Goal: Information Seeking & Learning: Learn about a topic

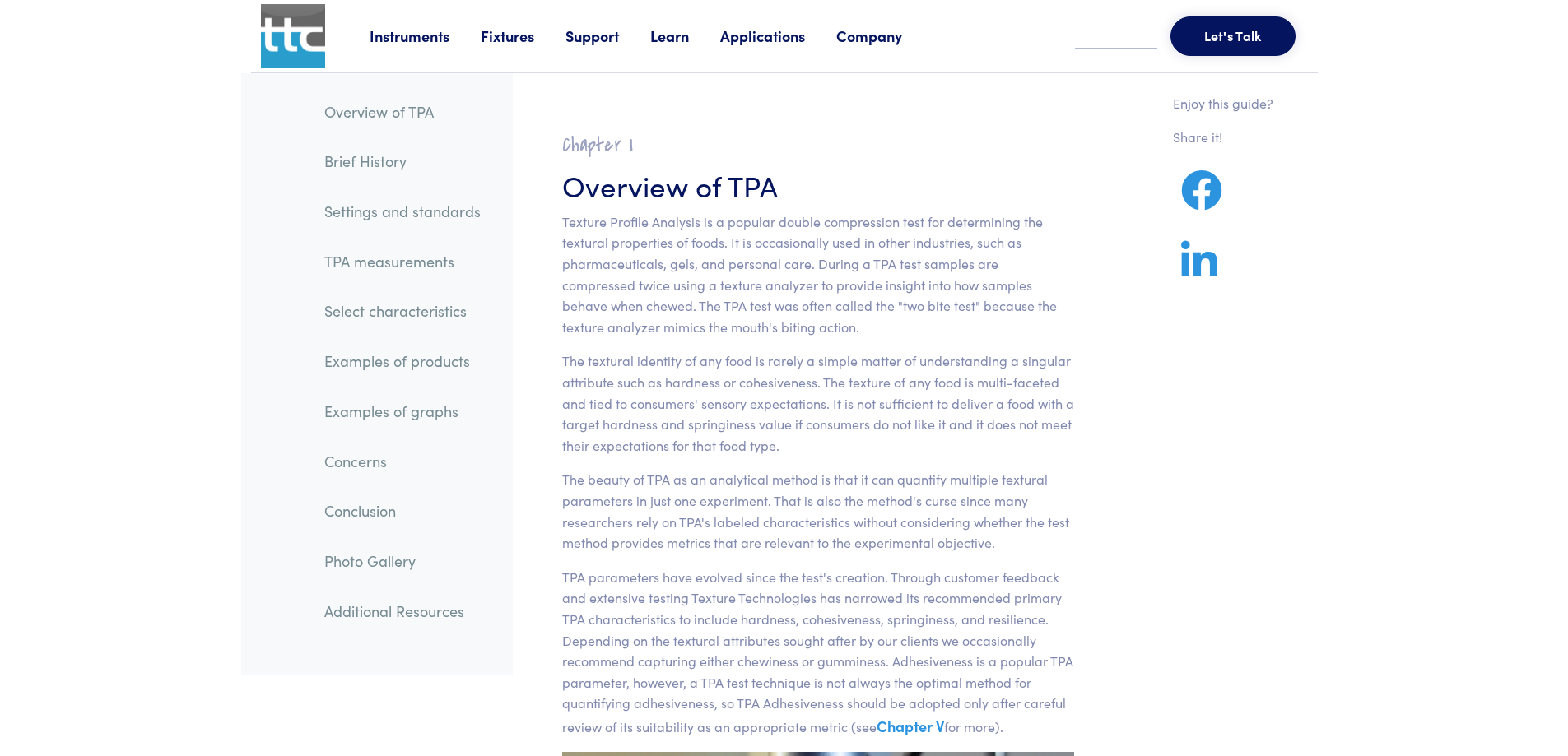
click at [416, 31] on link "Instruments" at bounding box center [425, 36] width 111 height 21
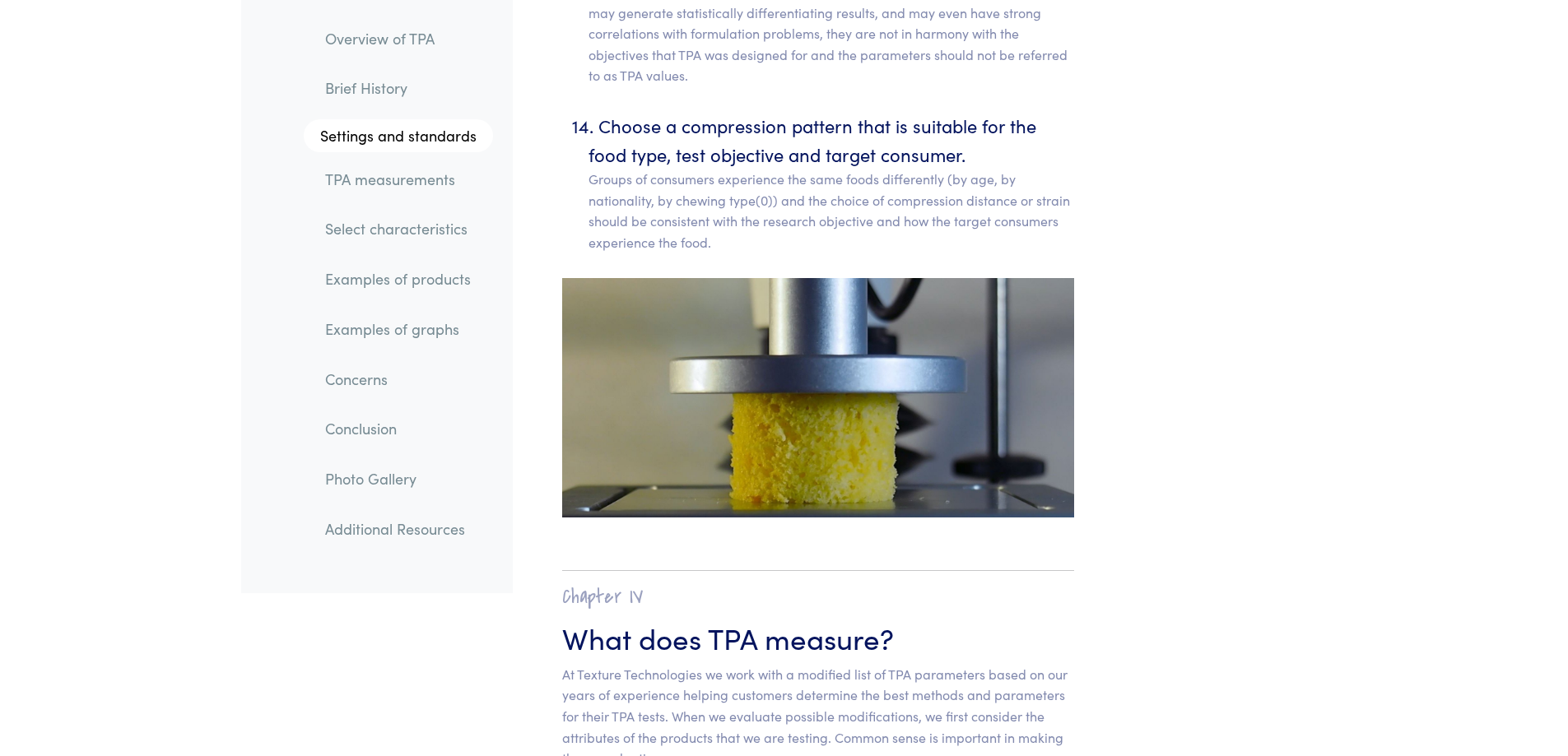
click at [336, 28] on link "Overview of TPA" at bounding box center [402, 39] width 181 height 38
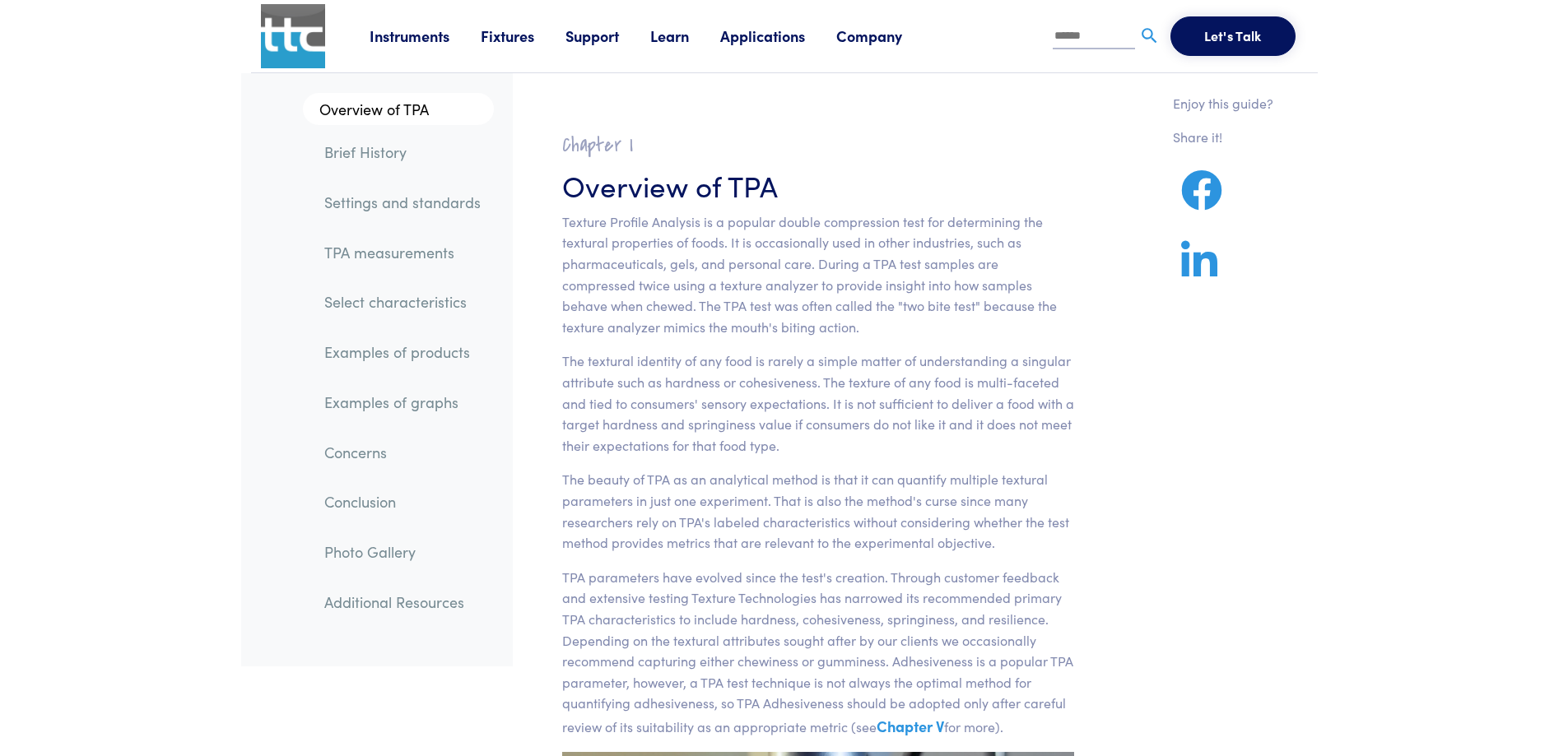
click at [394, 39] on link "Instruments" at bounding box center [425, 36] width 111 height 21
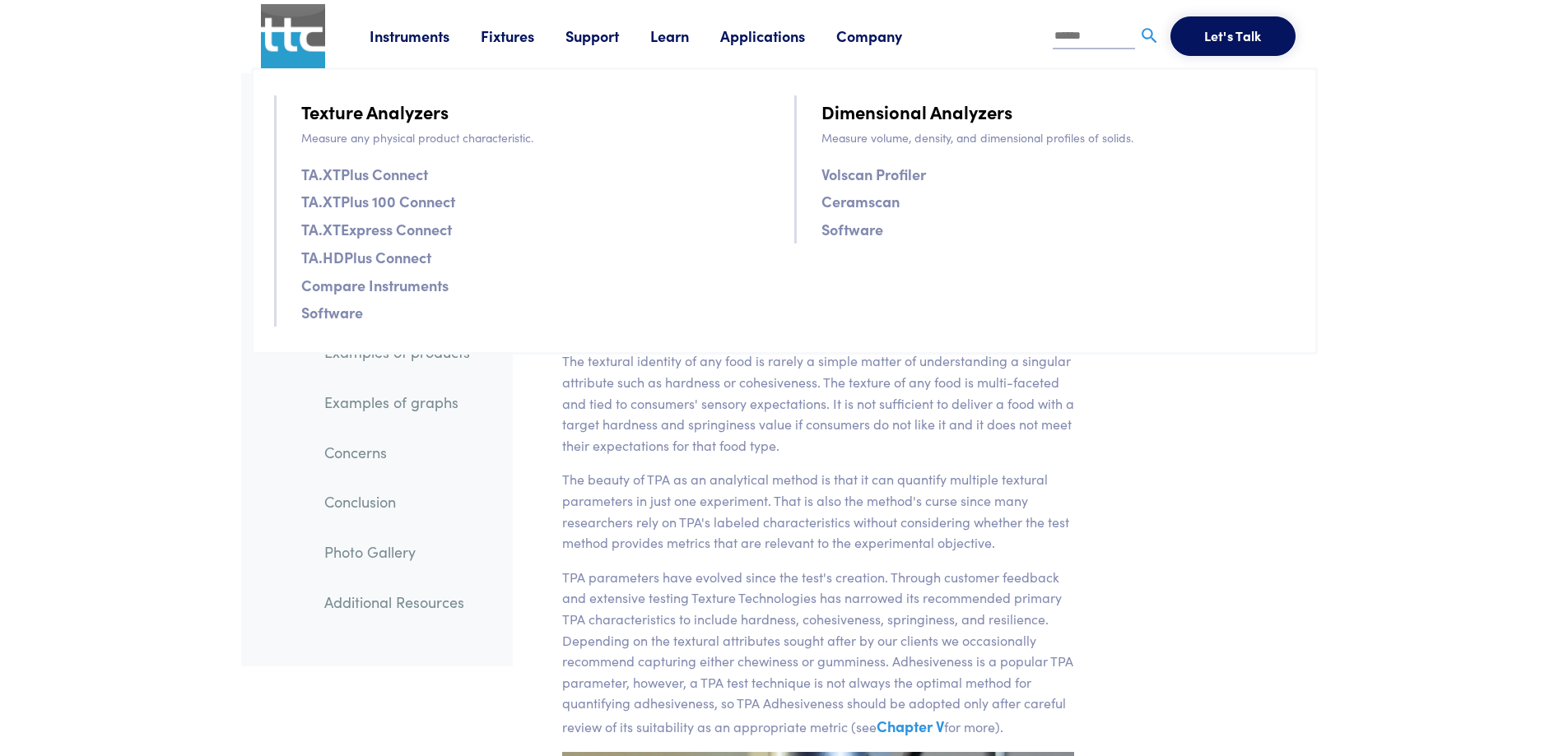
click at [389, 113] on link "Texture Analyzers" at bounding box center [375, 111] width 147 height 29
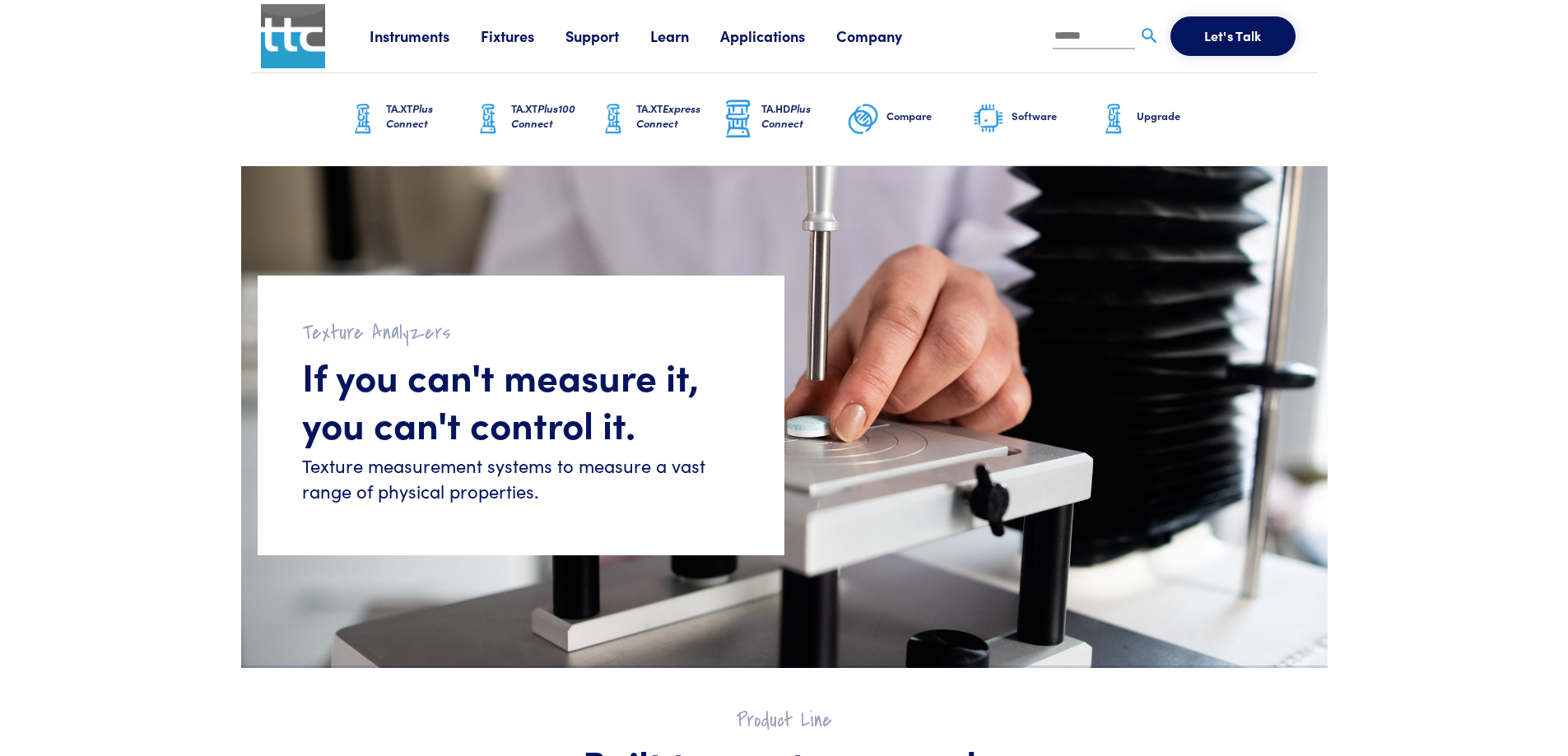
click at [417, 110] on span "Plus Connect" at bounding box center [409, 116] width 47 height 31
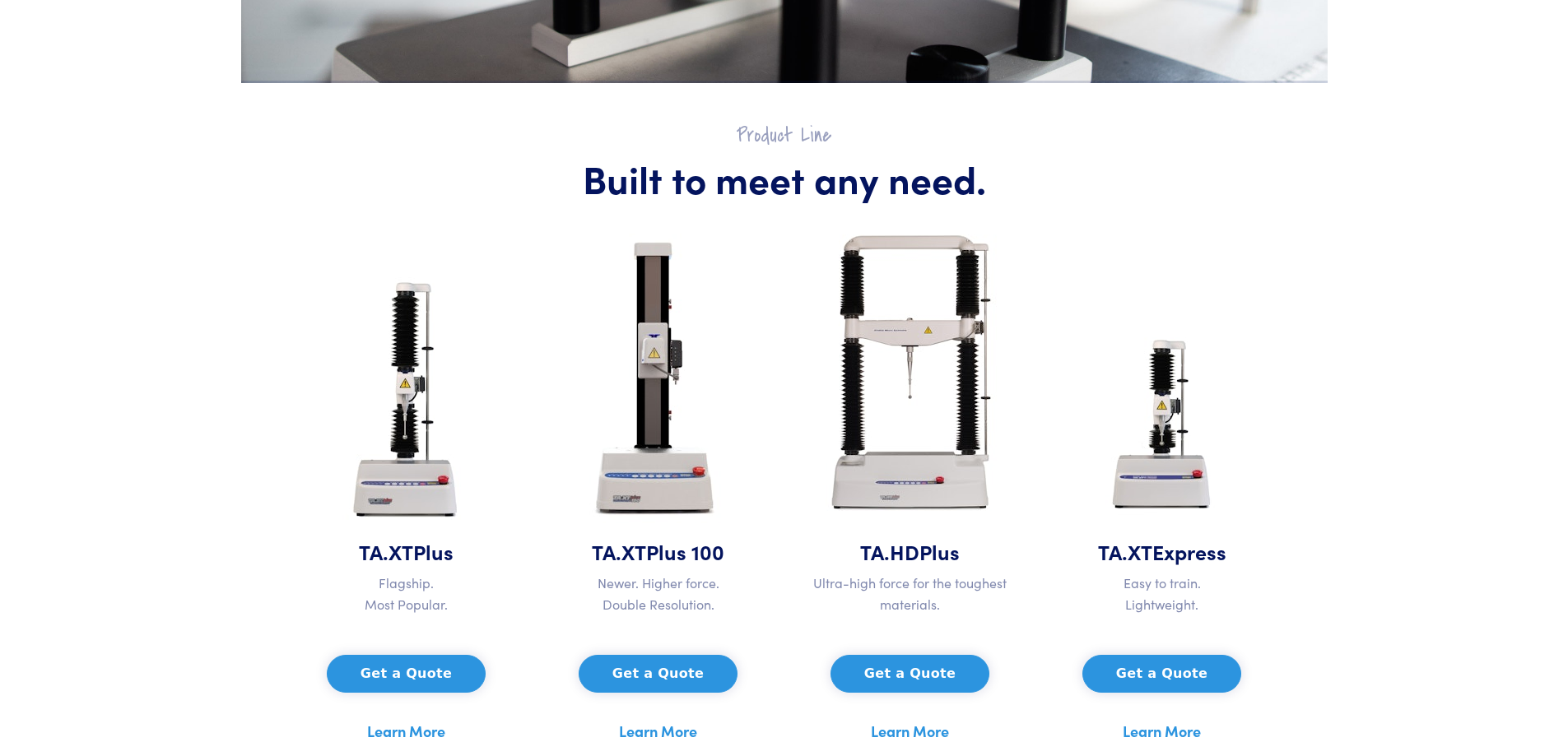
scroll to position [823, 0]
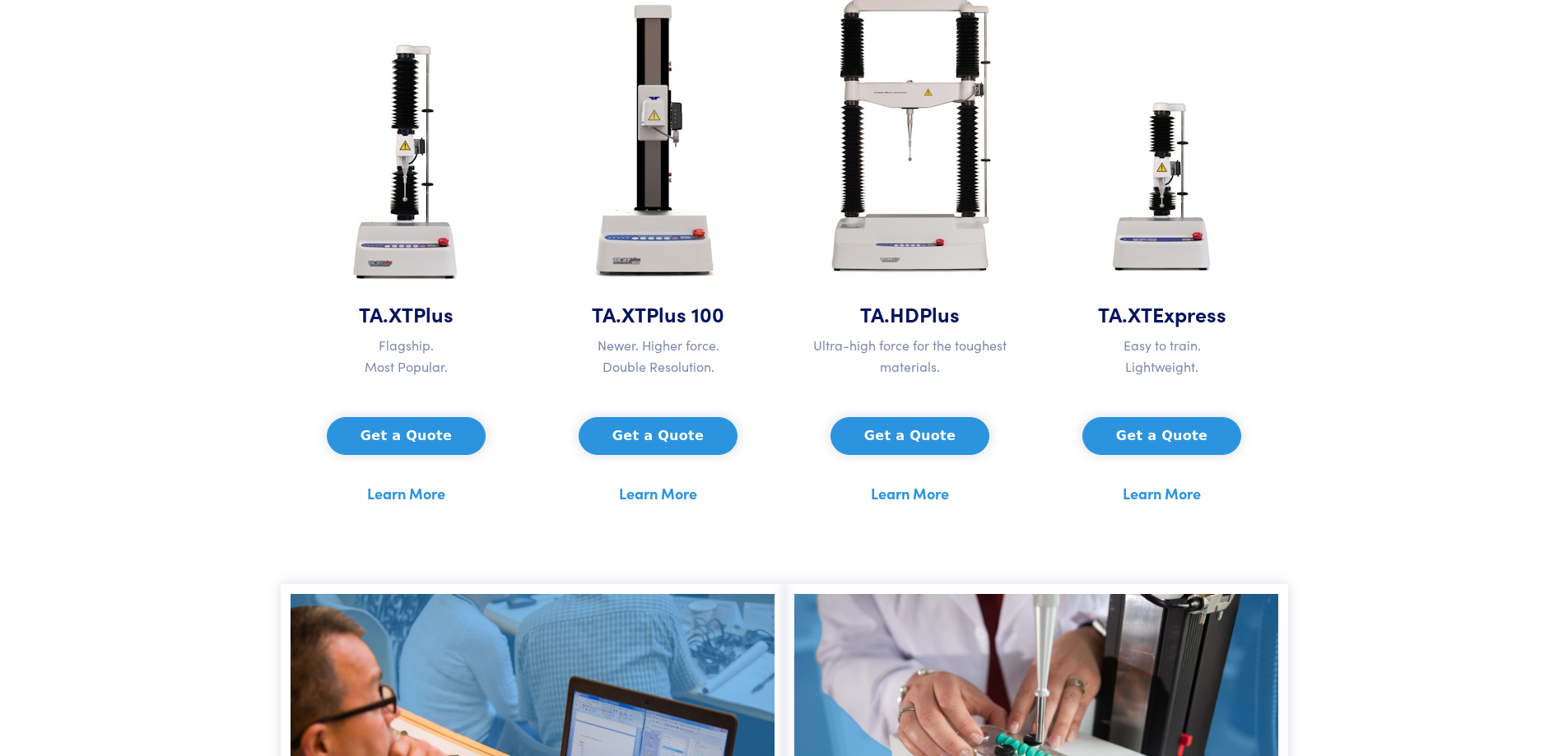
click at [409, 494] on link "Learn More" at bounding box center [406, 494] width 78 height 25
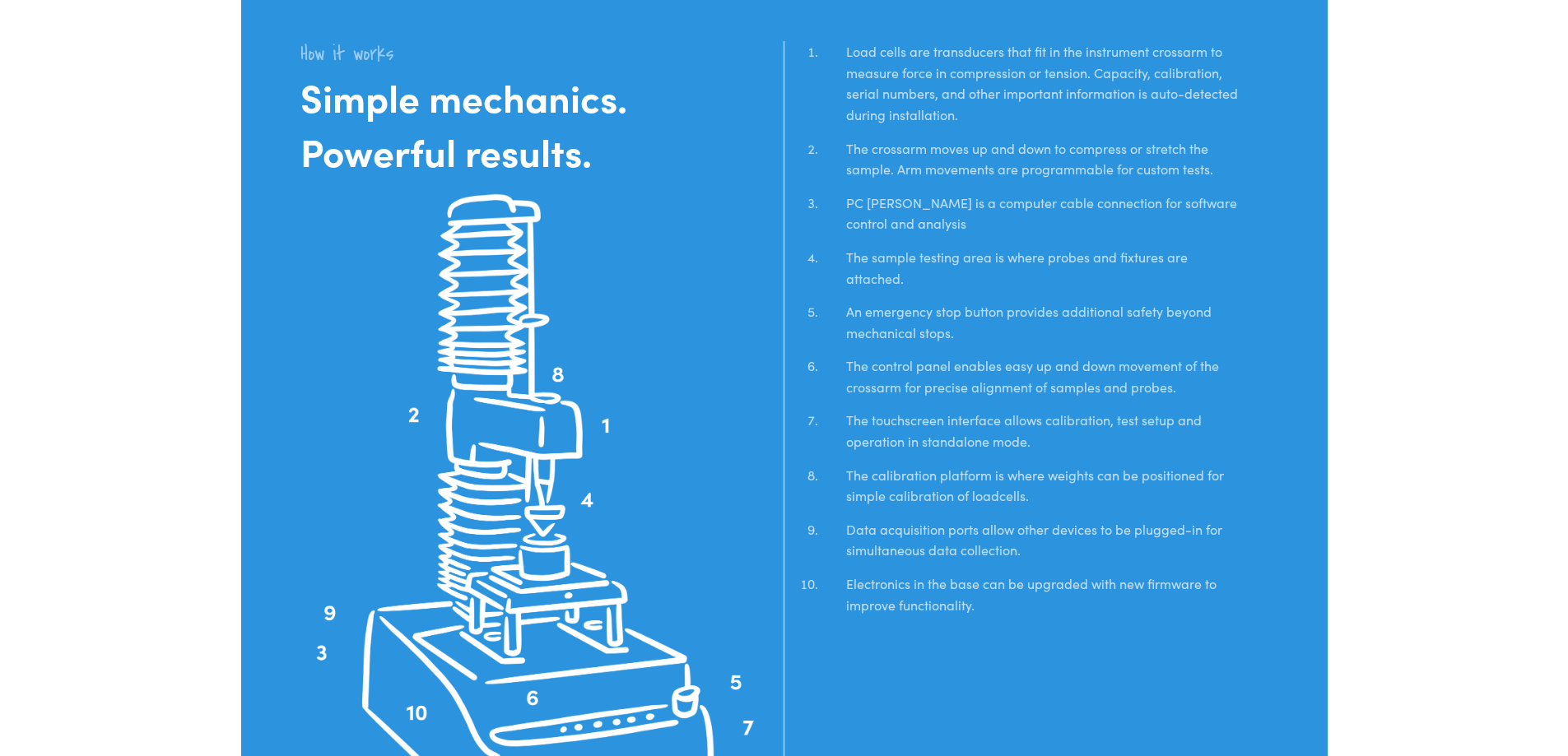
scroll to position [3741, 0]
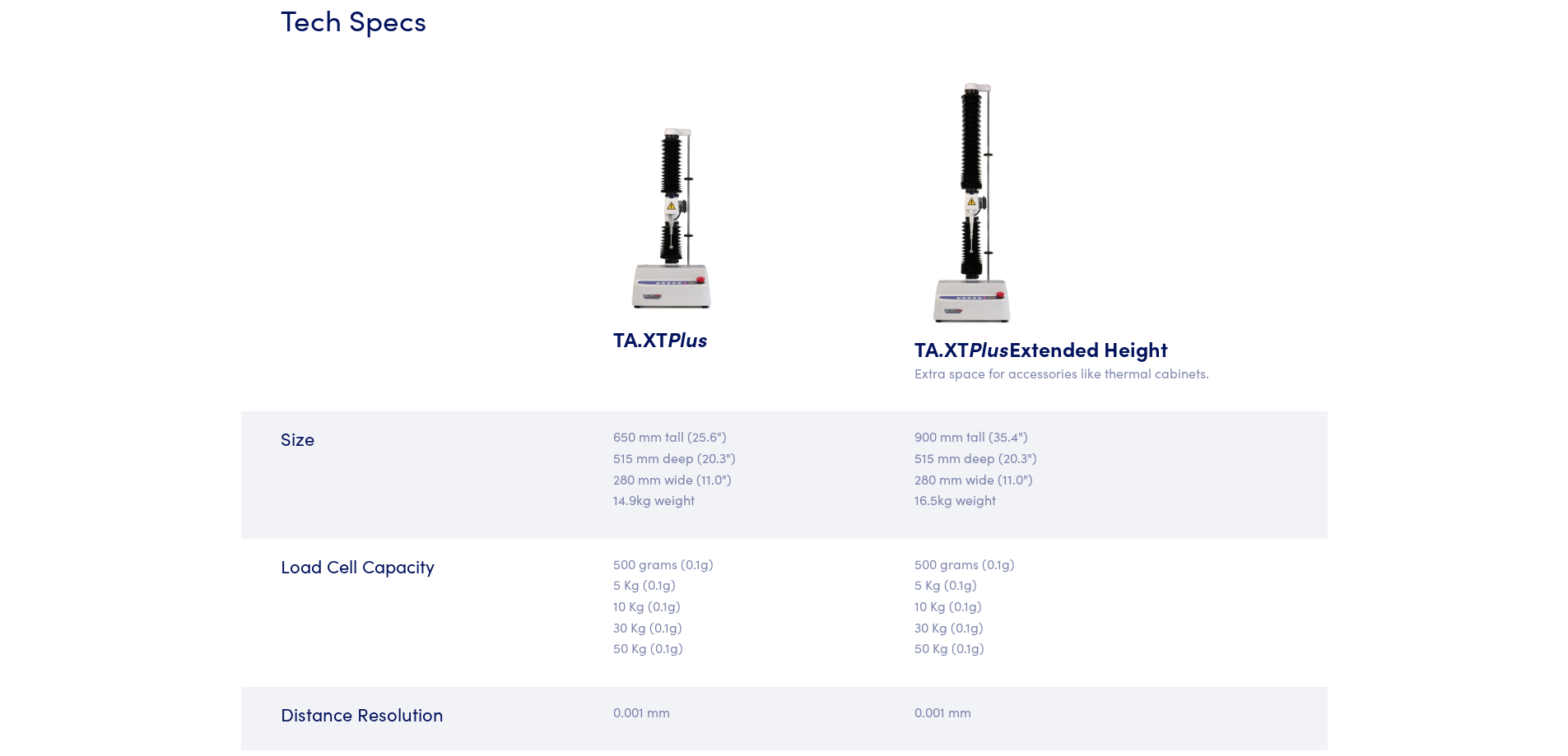
scroll to position [1646, 0]
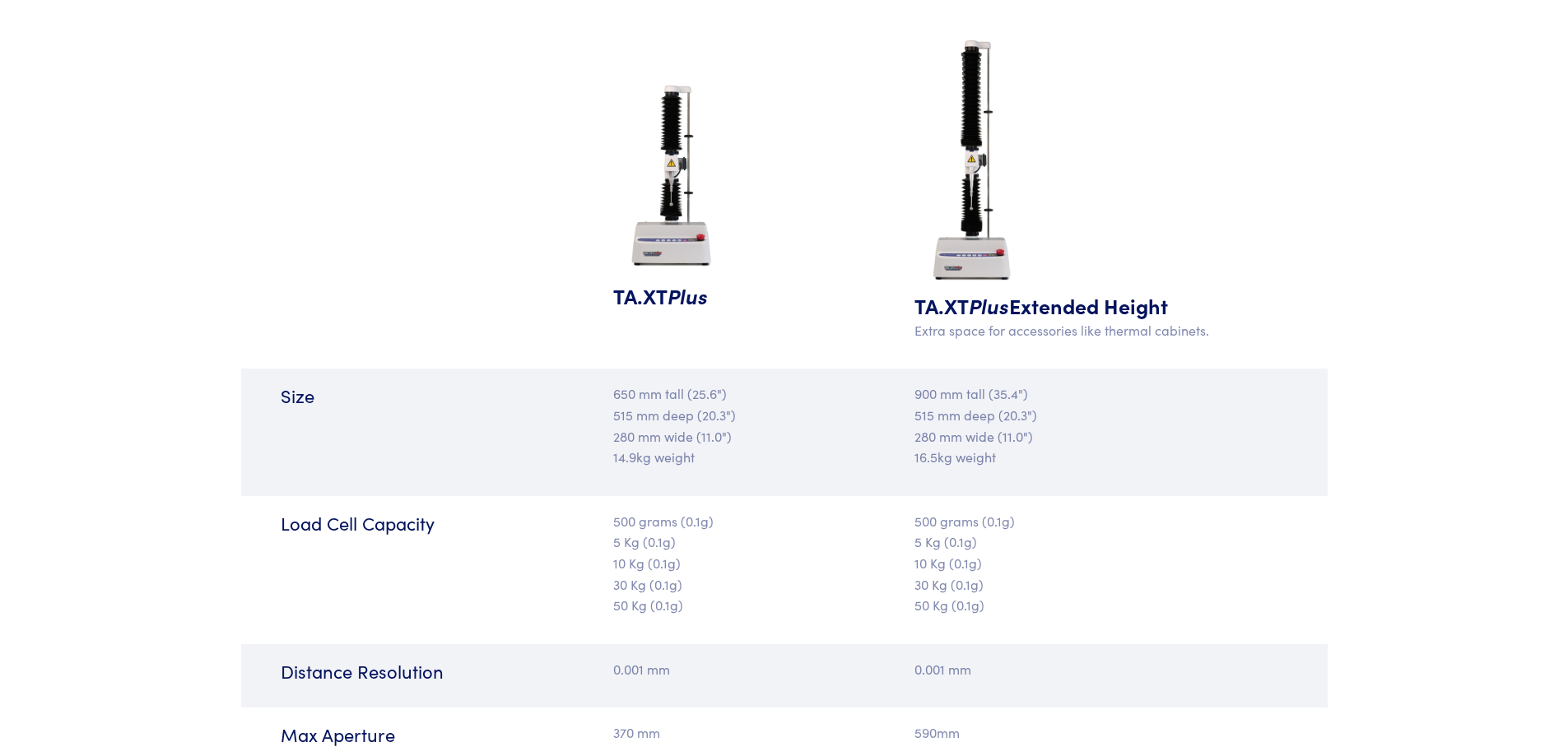
click at [414, 523] on h6 "Load Cell Capacity" at bounding box center [436, 524] width 313 height 26
copy div "Load Cell Capacity"
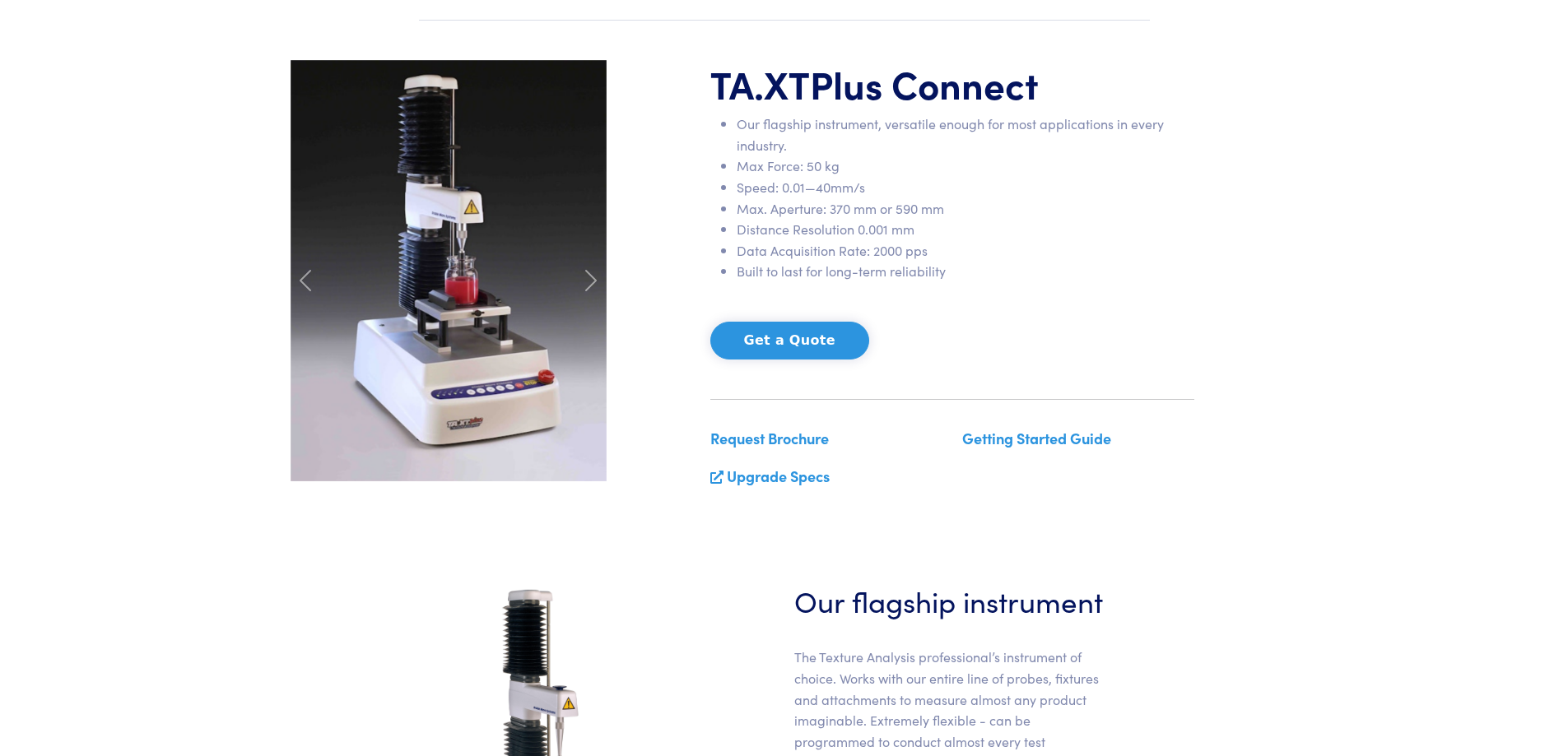
scroll to position [0, 0]
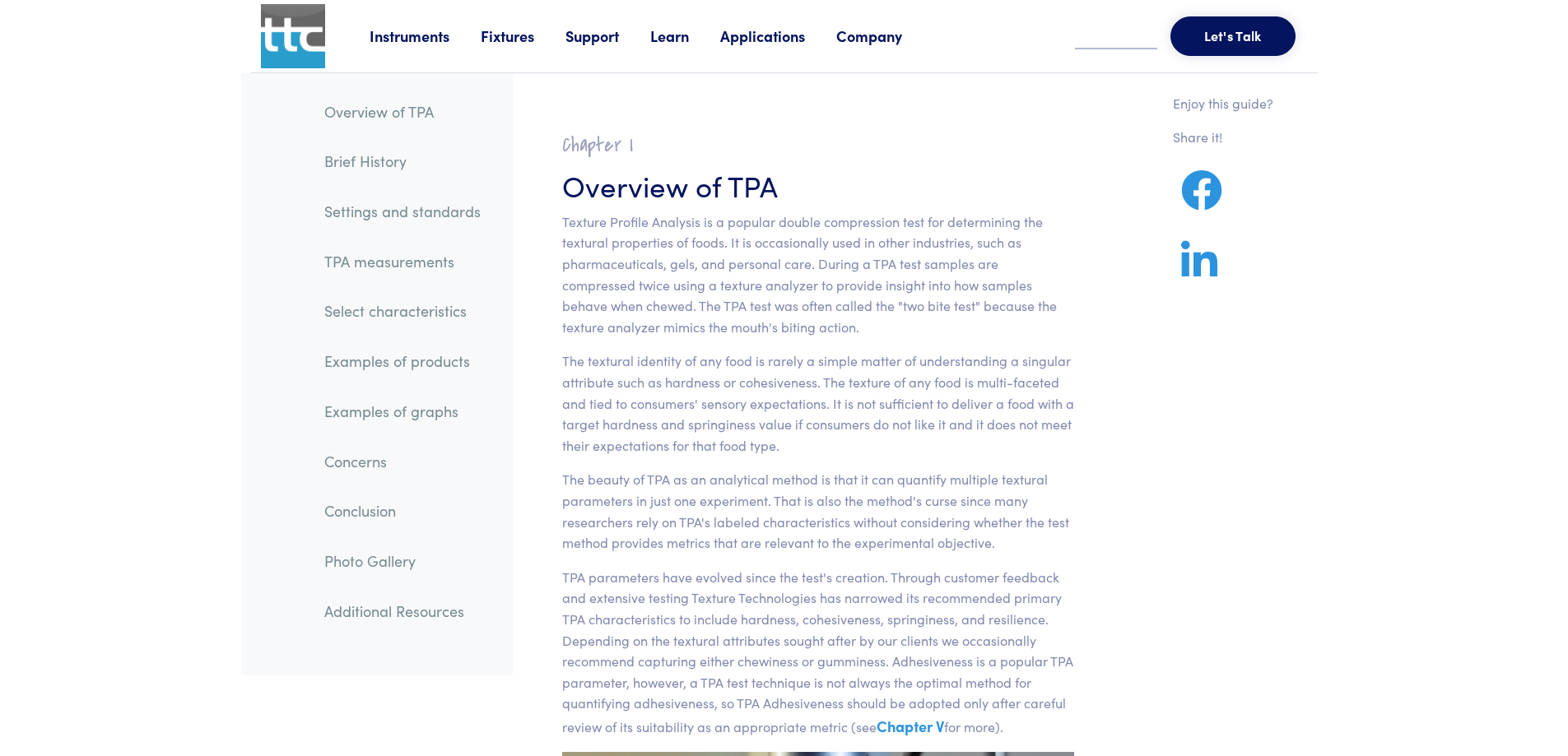
click at [399, 261] on link "TPA measurements" at bounding box center [402, 261] width 183 height 38
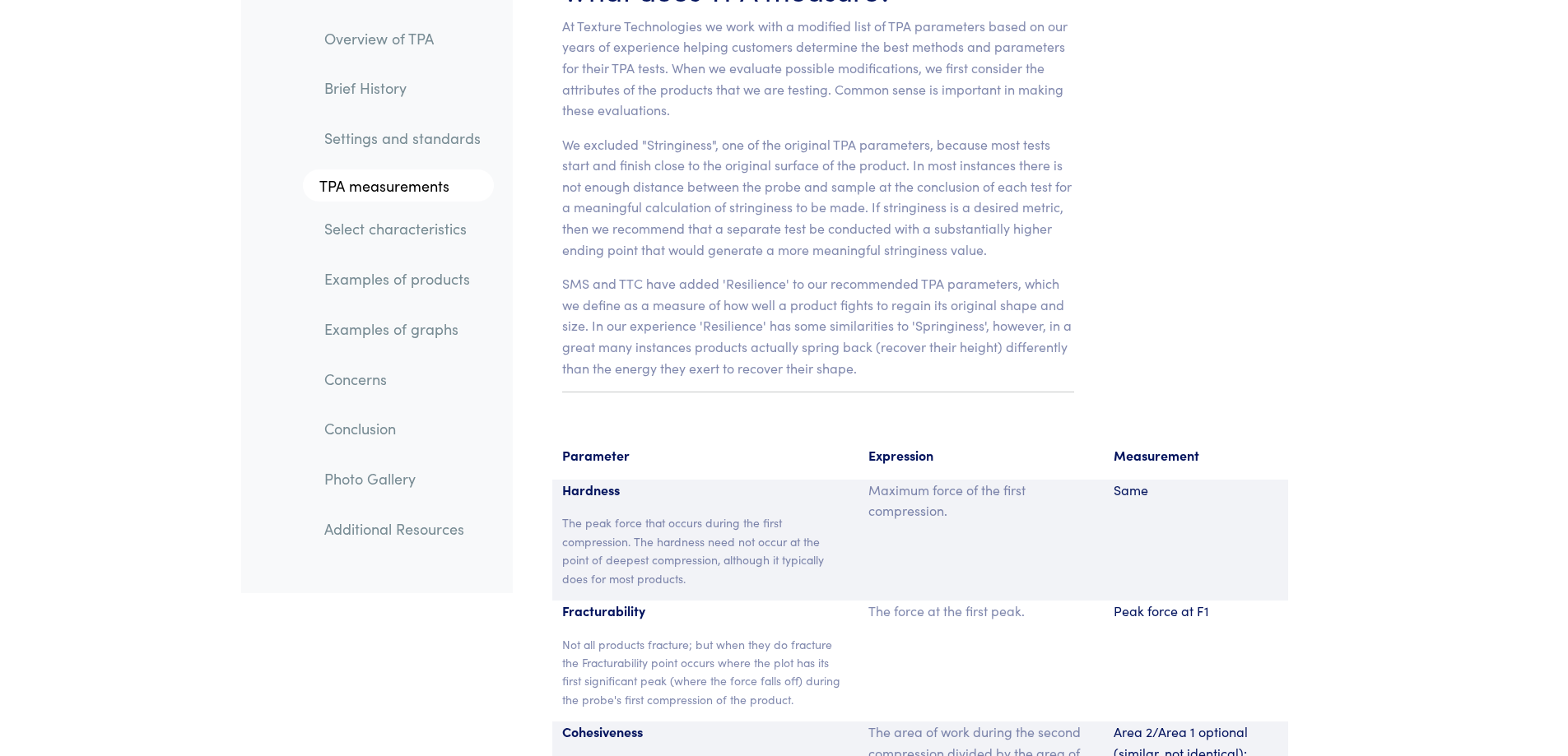
scroll to position [10726, 0]
